Goal: Task Accomplishment & Management: Complete application form

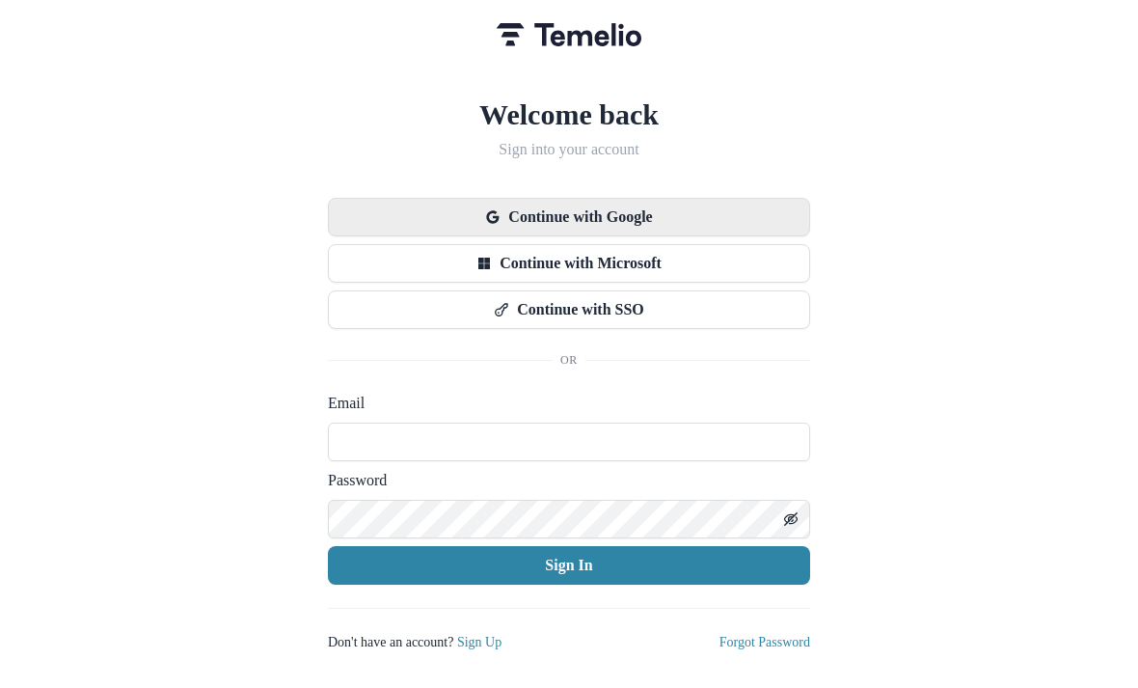
click at [706, 198] on button "Continue with Google" at bounding box center [569, 217] width 482 height 39
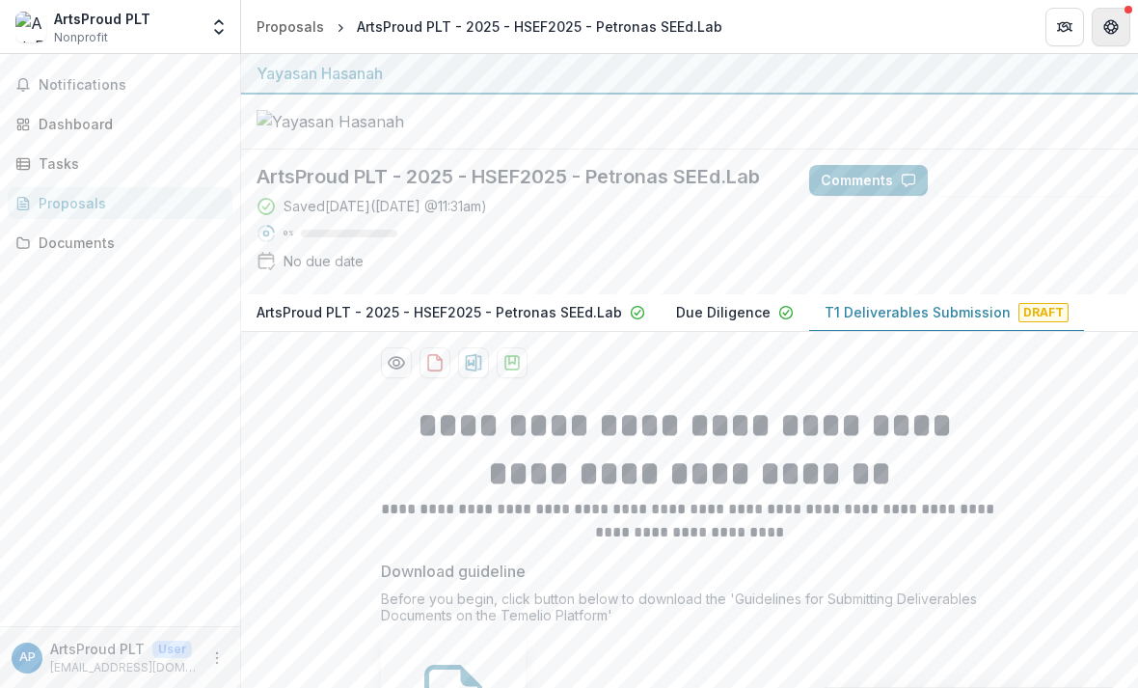
click at [1111, 14] on button "Get Help" at bounding box center [1111, 27] width 39 height 39
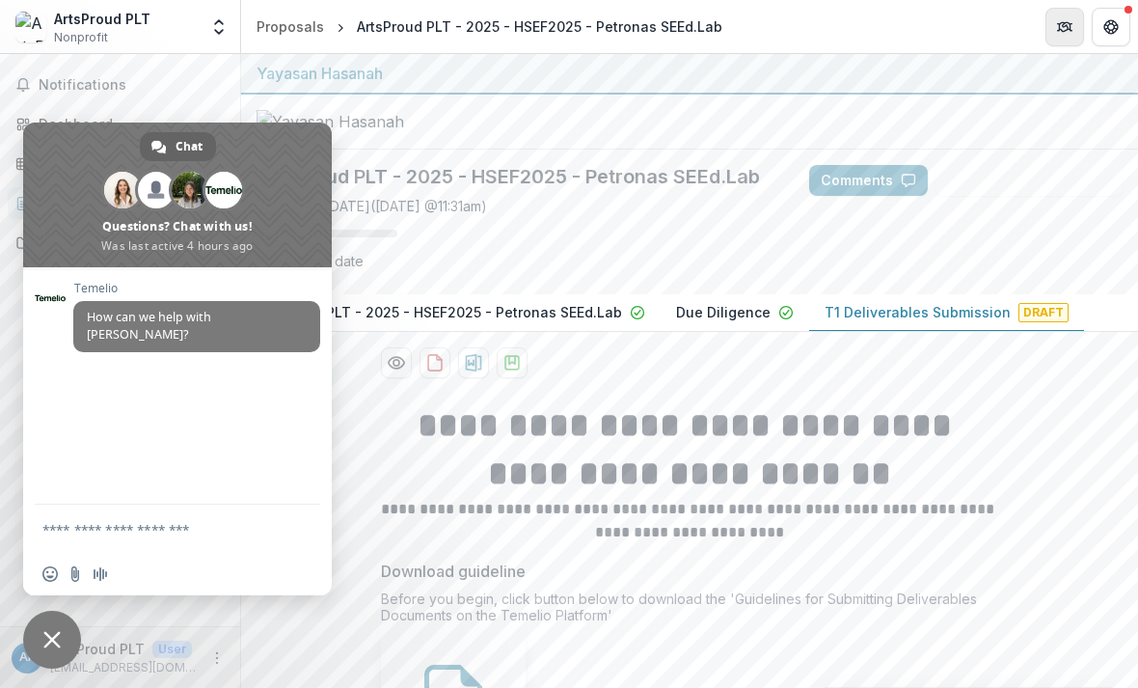
click at [1049, 31] on button "Partners" at bounding box center [1065, 27] width 39 height 39
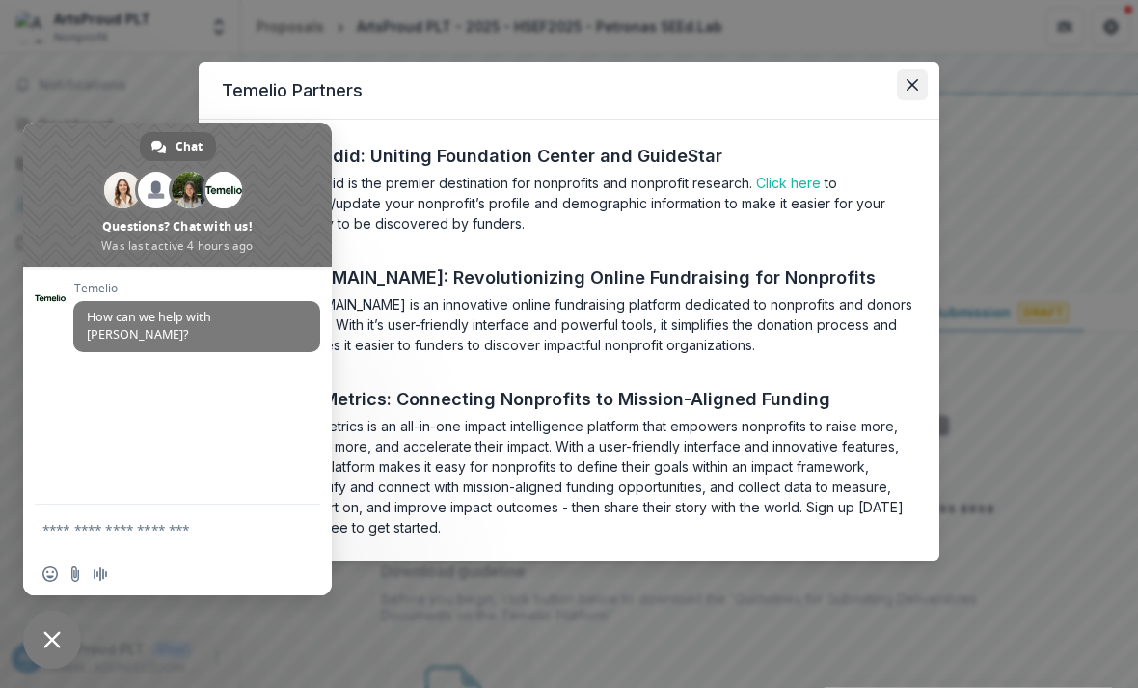
click at [900, 96] on button "Close" at bounding box center [912, 84] width 31 height 31
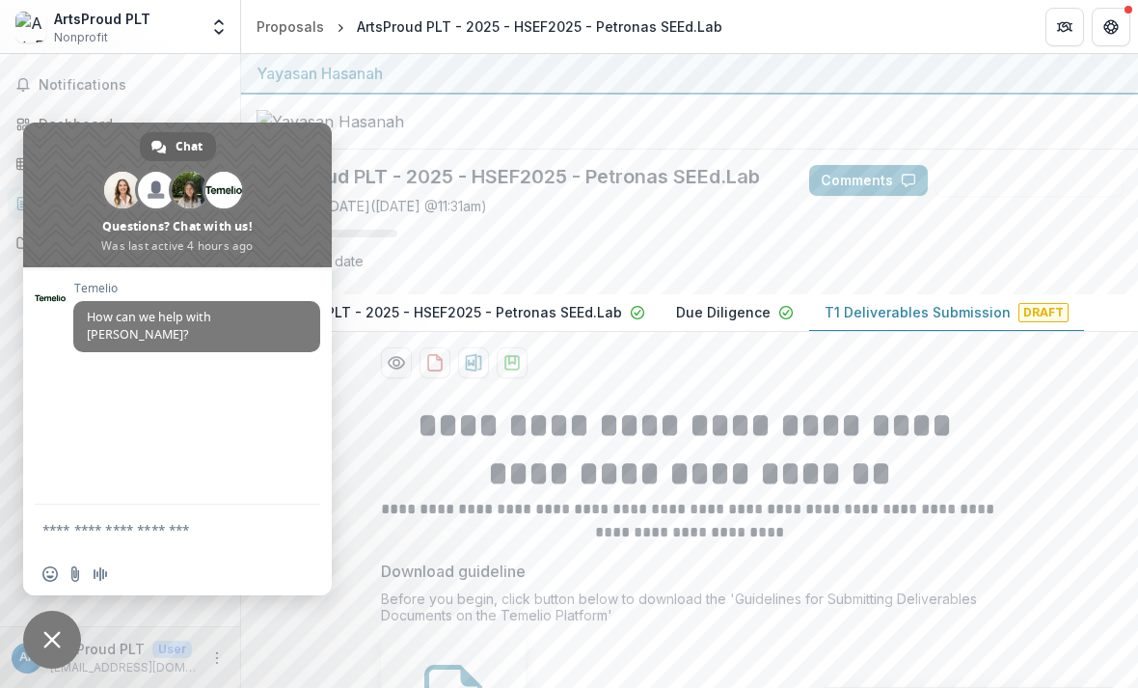
click at [66, 629] on span "Close chat" at bounding box center [52, 640] width 58 height 58
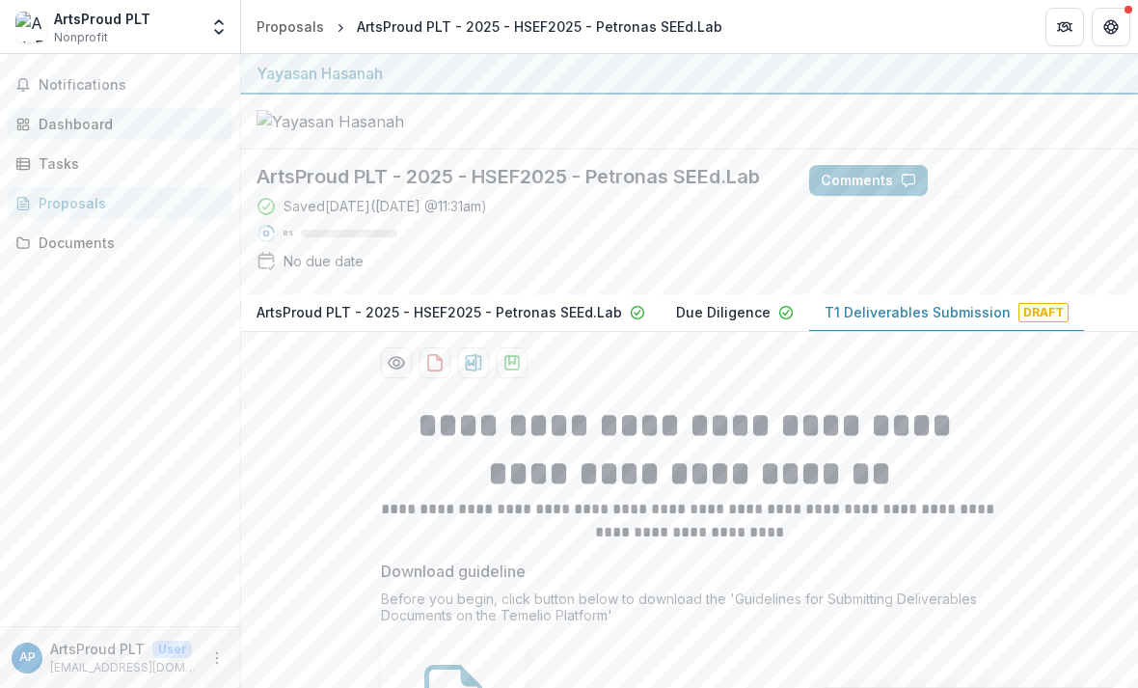
click at [157, 123] on div "Dashboard" at bounding box center [128, 124] width 178 height 20
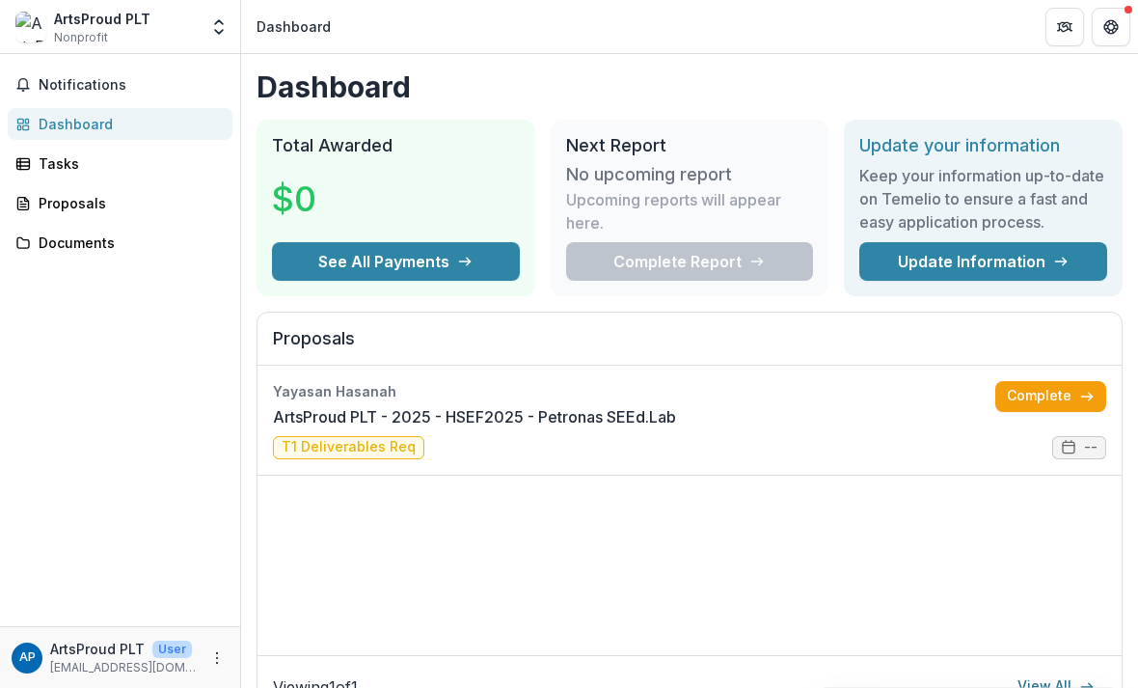
scroll to position [68, 0]
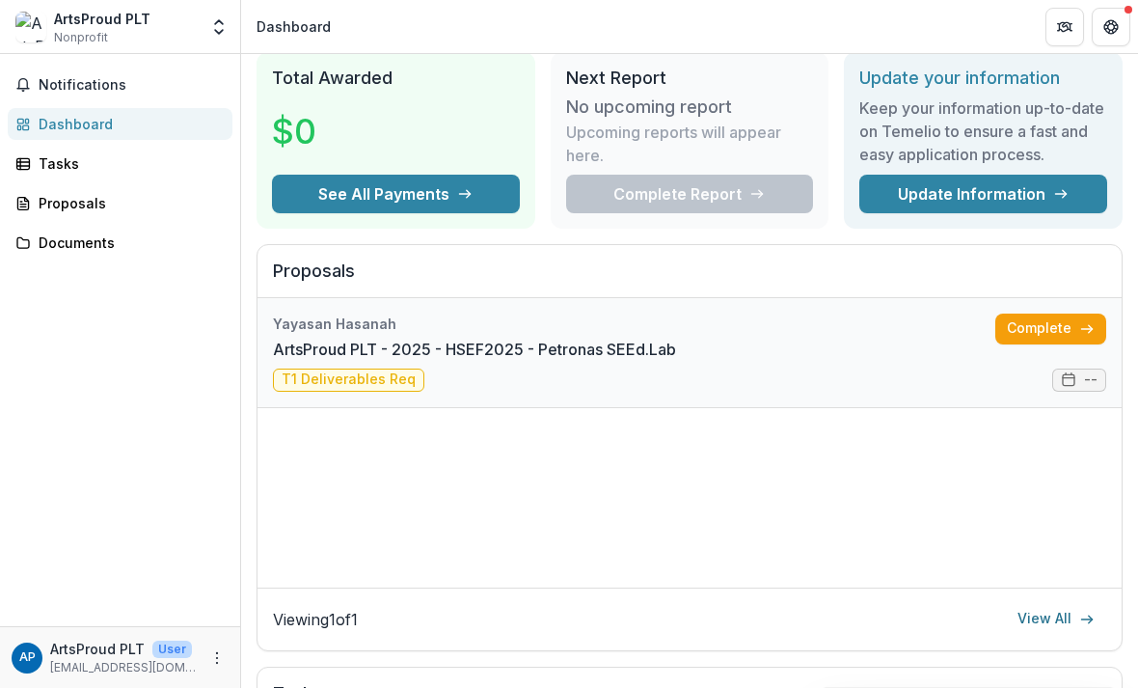
click at [389, 361] on link "ArtsProud PLT - 2025 - HSEF2025 - Petronas SEEd.Lab" at bounding box center [474, 349] width 403 height 23
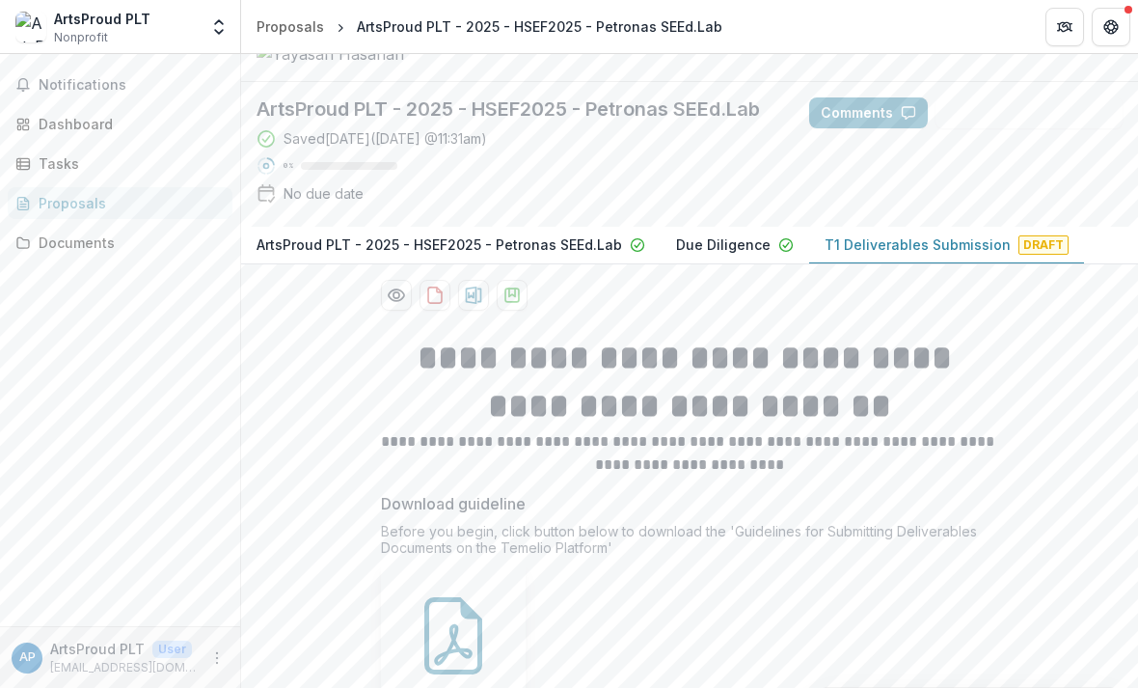
click at [961, 255] on p "T1 Deliverables Submission" at bounding box center [918, 244] width 186 height 20
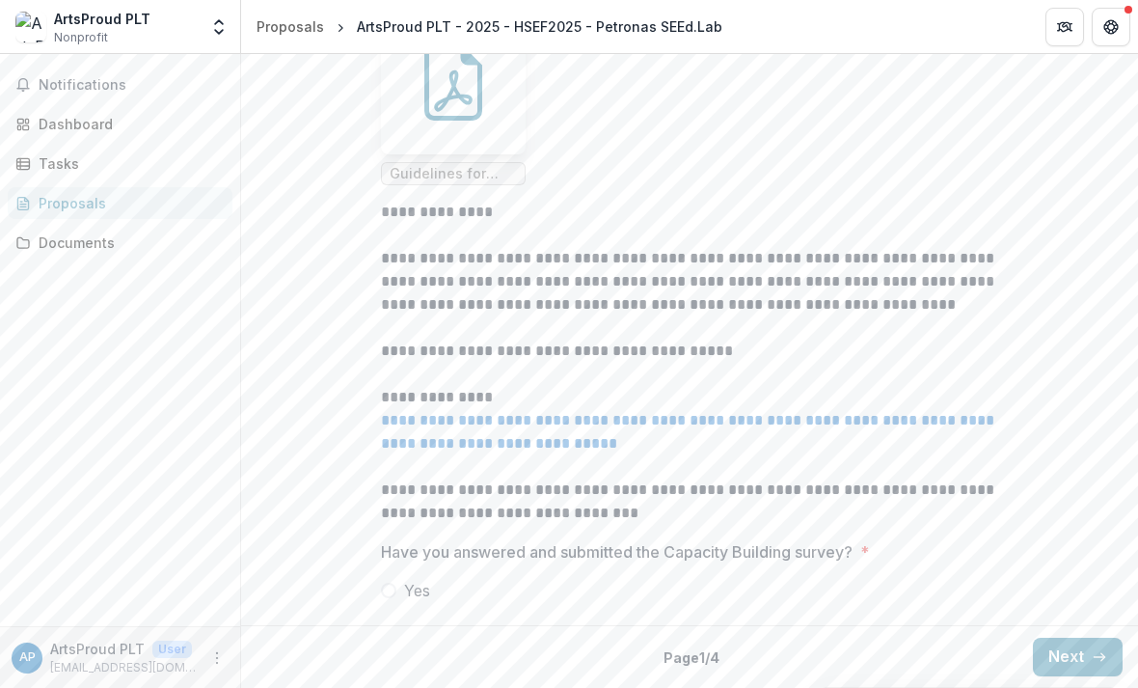
scroll to position [711, 0]
click at [392, 587] on span at bounding box center [388, 590] width 15 height 15
click at [1074, 660] on button "Next" at bounding box center [1078, 657] width 90 height 39
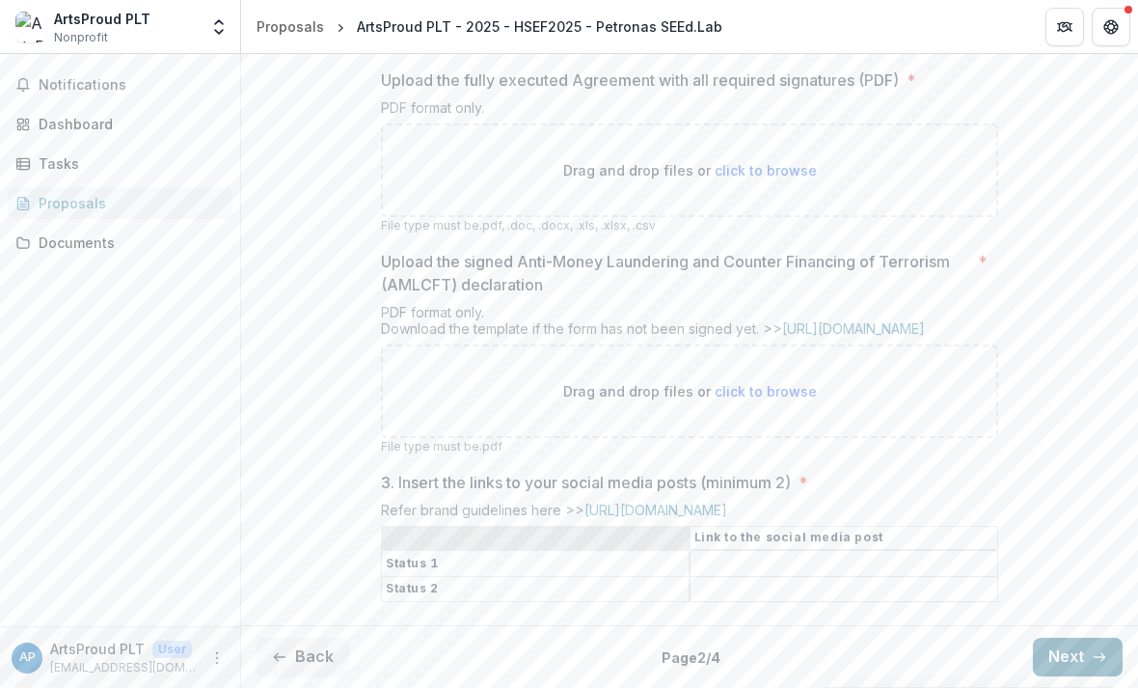
scroll to position [613, 0]
click at [1062, 644] on button "Next" at bounding box center [1078, 657] width 90 height 39
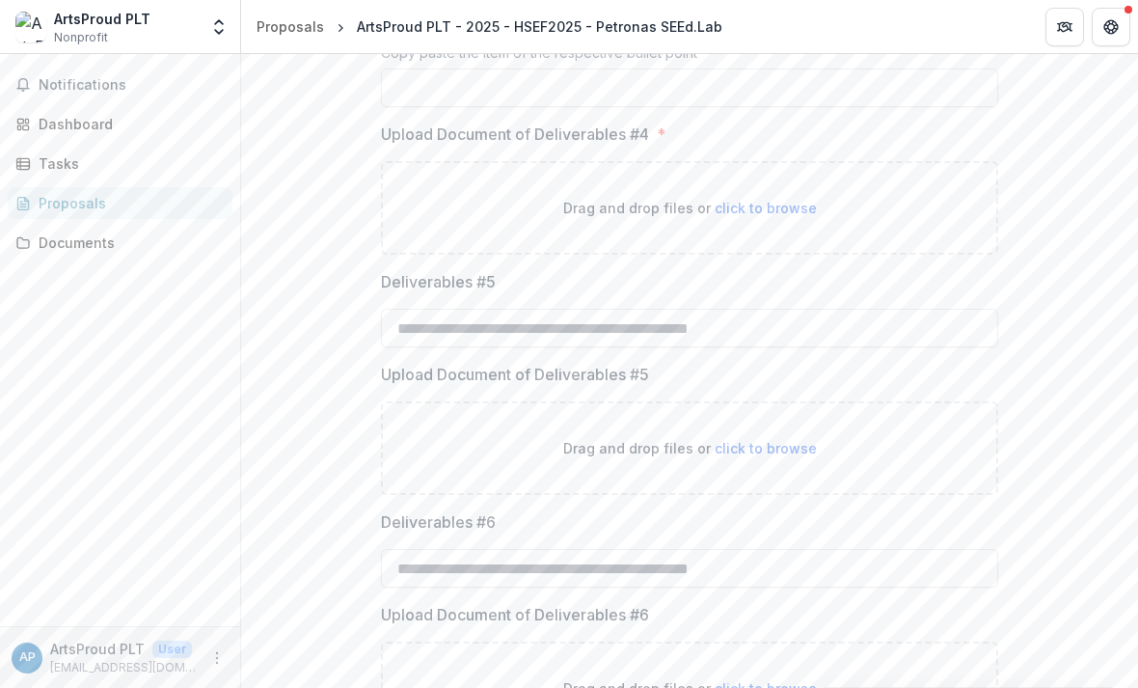
scroll to position [620, 0]
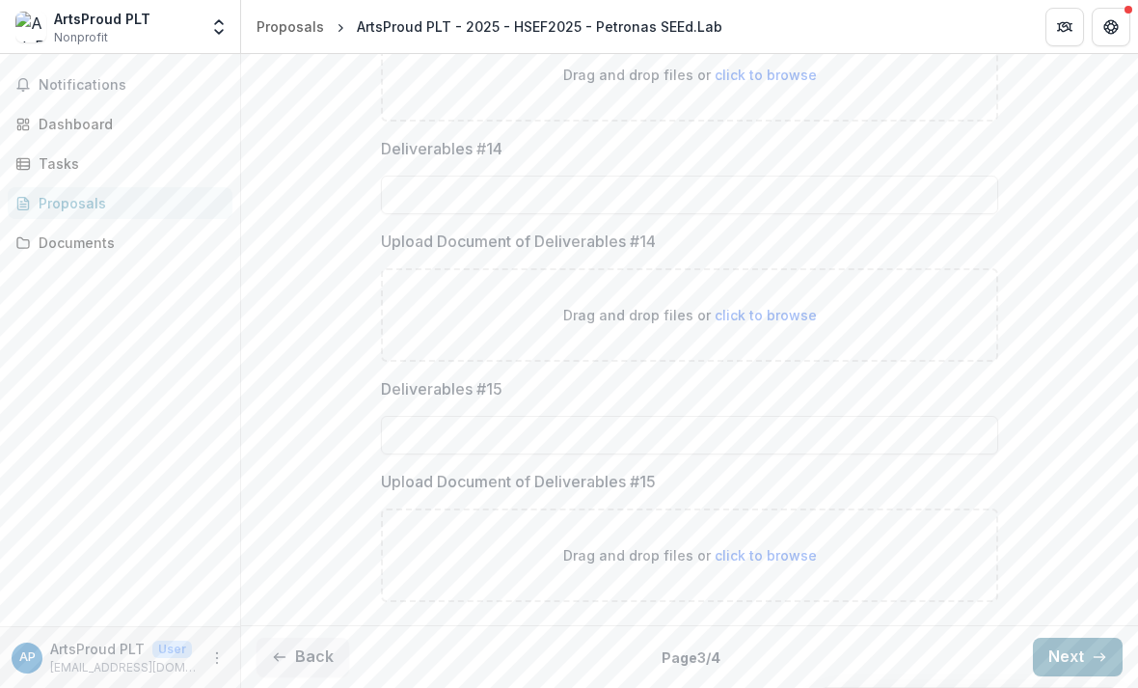
click at [1072, 665] on button "Next" at bounding box center [1078, 657] width 90 height 39
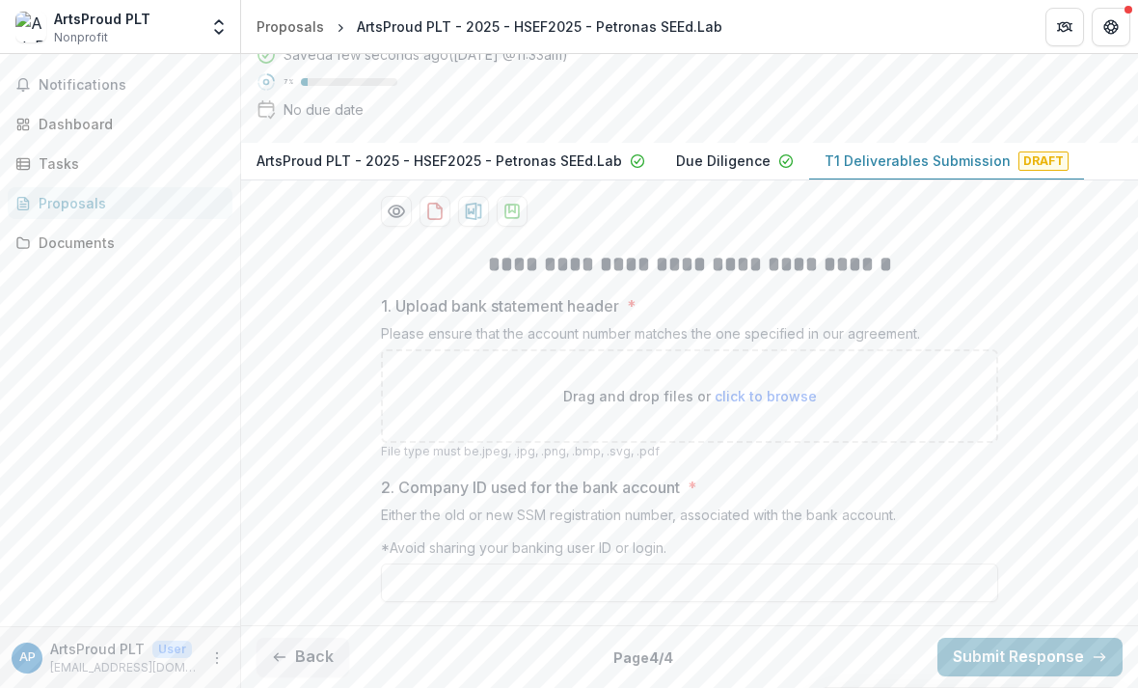
scroll to position [243, 0]
click at [312, 640] on button "Back" at bounding box center [303, 657] width 93 height 39
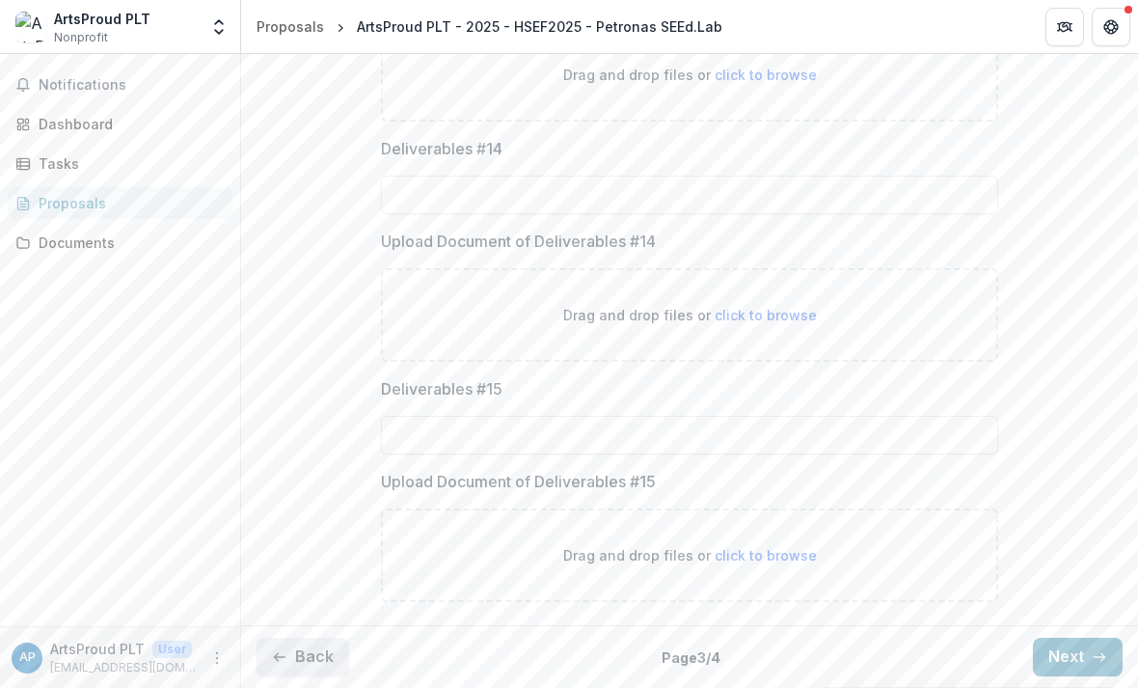
click at [316, 644] on button "Back" at bounding box center [303, 657] width 93 height 39
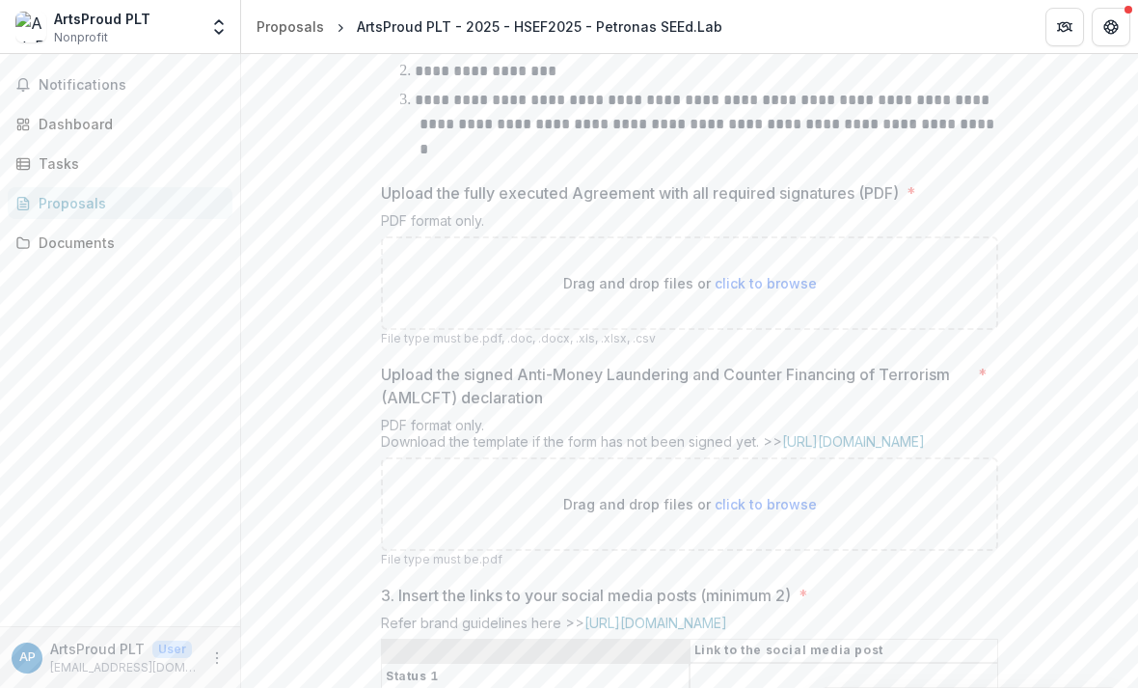
click at [756, 291] on span "click to browse" at bounding box center [766, 283] width 102 height 16
click at [776, 291] on span "click to browse" at bounding box center [766, 283] width 102 height 16
click at [738, 512] on span "click to browse" at bounding box center [766, 504] width 102 height 16
type input "**********"
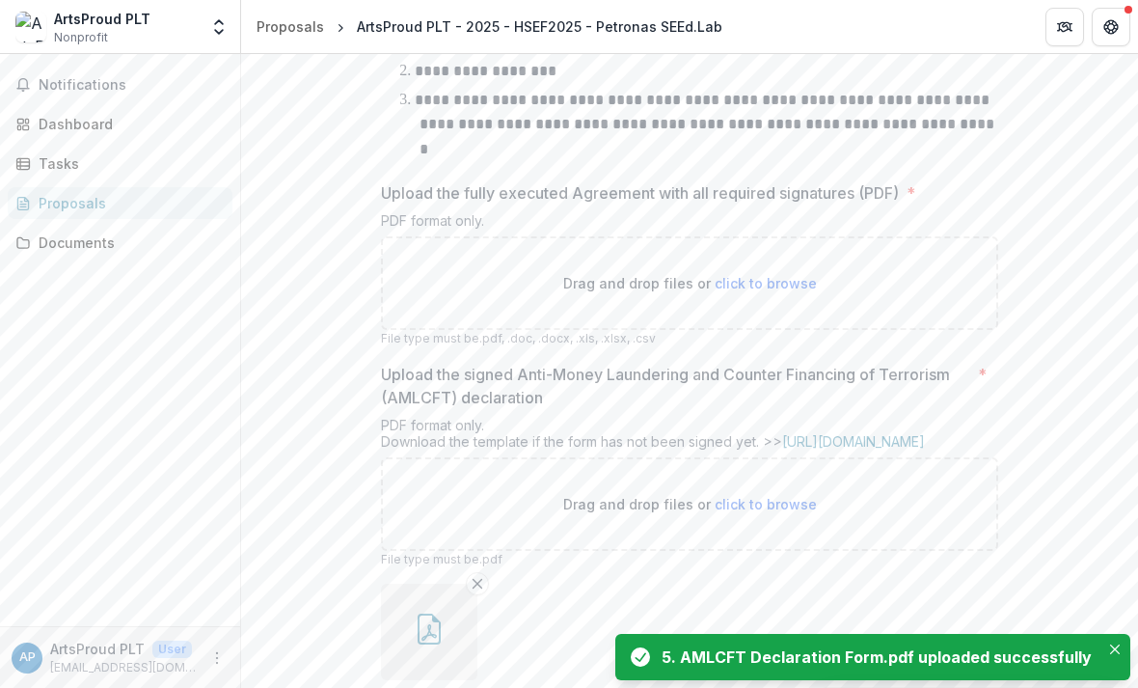
click at [776, 291] on span "click to browse" at bounding box center [766, 283] width 102 height 16
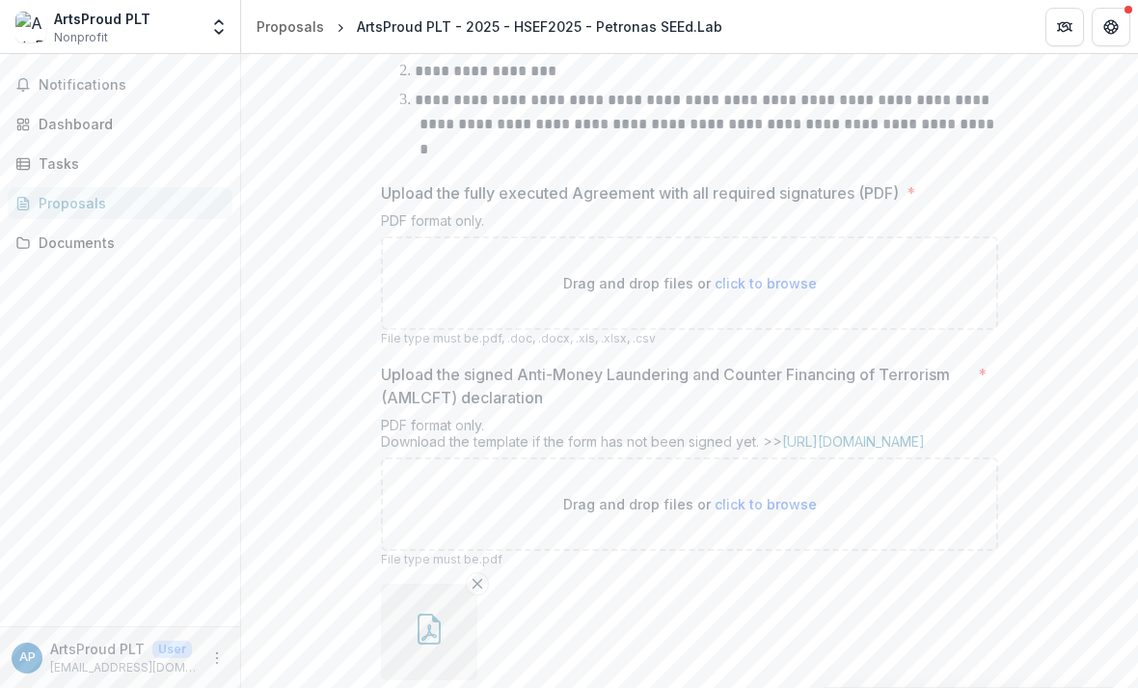
type input "**********"
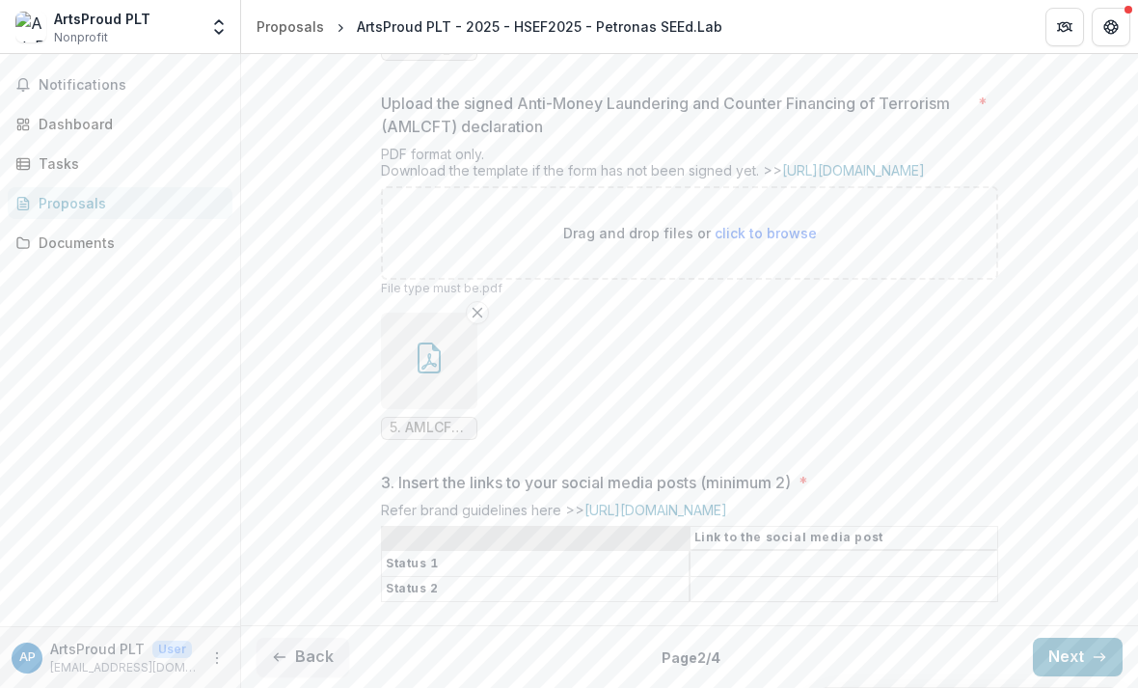
scroll to position [929, 0]
